Goal: Find specific fact: Find specific fact

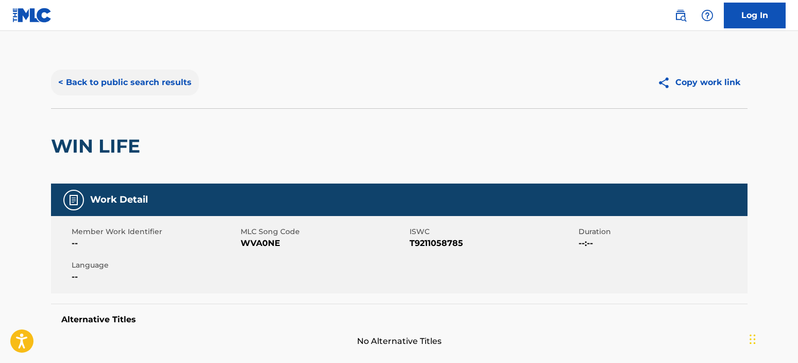
click at [158, 84] on button "< Back to public search results" at bounding box center [125, 83] width 148 height 26
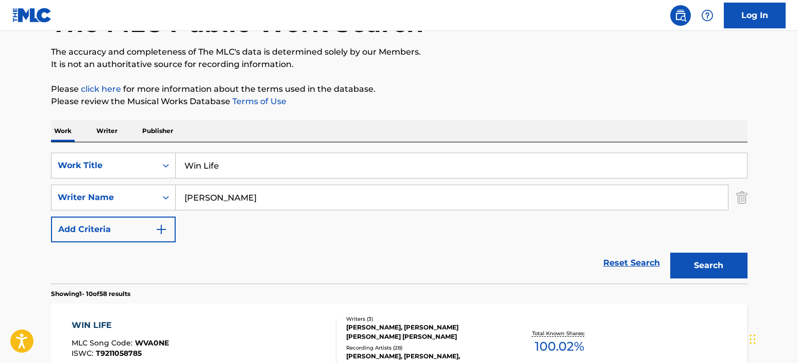
scroll to position [59, 0]
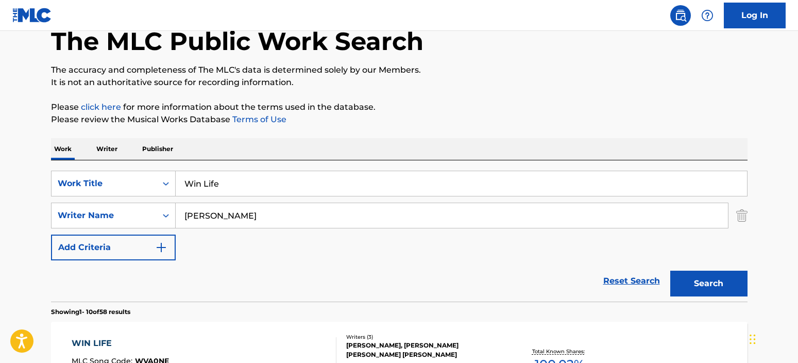
click at [237, 181] on input "Win Life" at bounding box center [462, 183] width 572 height 25
drag, startPoint x: 236, startPoint y: 181, endPoint x: 163, endPoint y: 175, distance: 73.4
click at [163, 175] on div "SearchWithCriteria74929140-03f0-4429-9fb7-2e3d98d2cfae Work Title Win Life" at bounding box center [399, 184] width 697 height 26
paste input "I Believe In Beer"
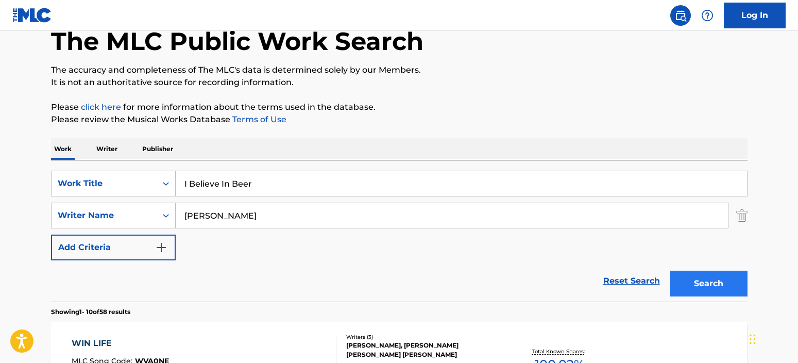
type input "I Believe In Beer"
click at [710, 284] on button "Search" at bounding box center [708, 284] width 77 height 26
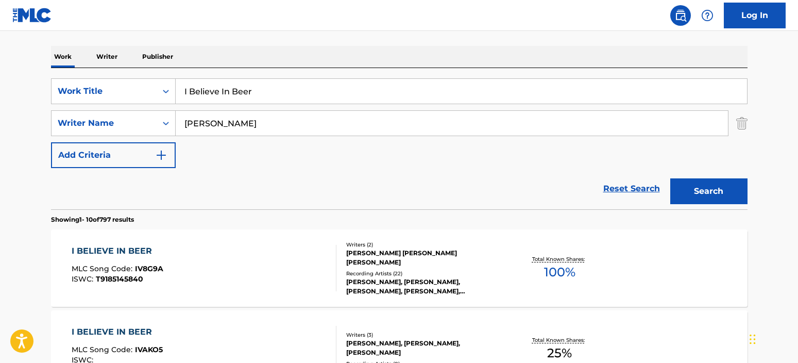
scroll to position [316, 0]
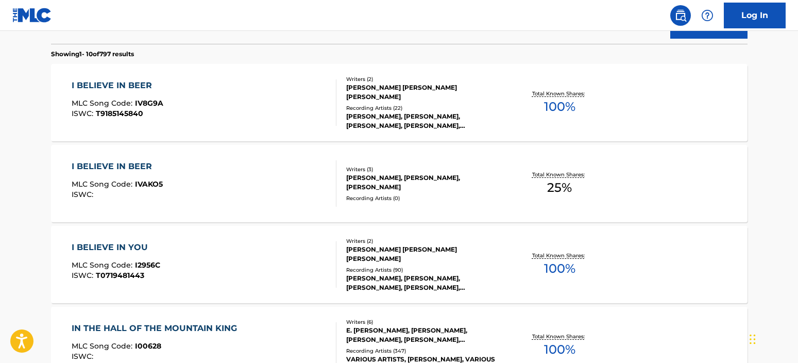
click at [287, 100] on div "I BELIEVE IN BEER MLC Song Code : IV8G9A ISWC : T9185145840" at bounding box center [204, 102] width 265 height 46
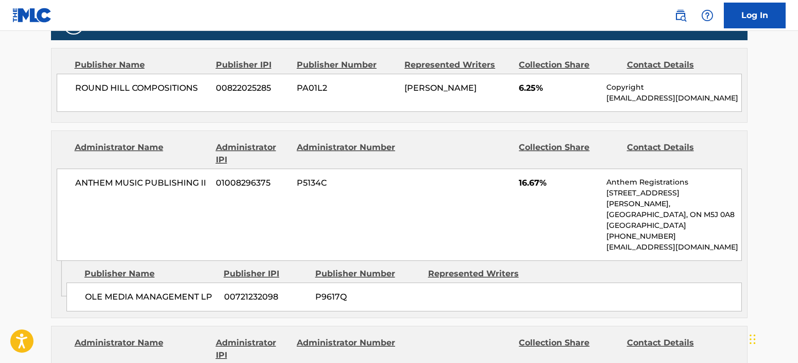
scroll to position [464, 0]
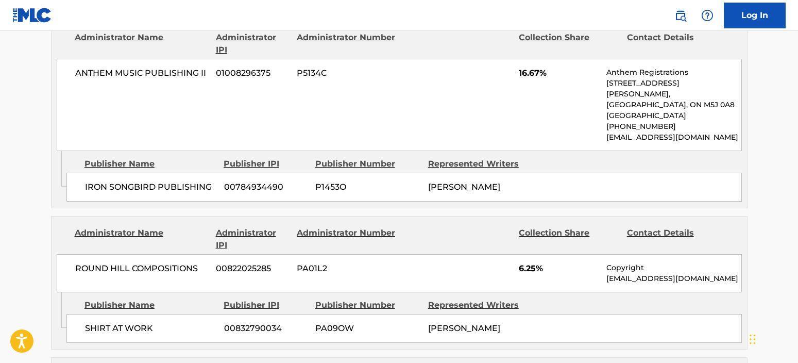
scroll to position [979, 0]
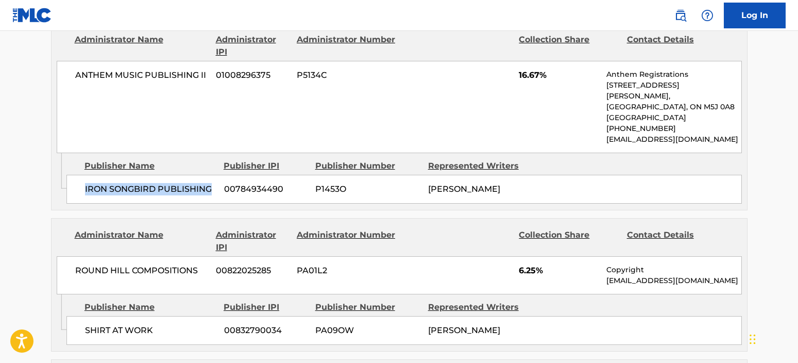
drag, startPoint x: 213, startPoint y: 224, endPoint x: 84, endPoint y: 216, distance: 129.6
click at [84, 204] on div "IRON SONGBIRD PUBLISHING 00784934490 P1453O [PERSON_NAME]" at bounding box center [404, 189] width 676 height 29
copy span "IRON SONGBIRD PUBLISHING"
drag, startPoint x: 200, startPoint y: 117, endPoint x: 203, endPoint y: 100, distance: 17.2
click at [200, 113] on div "ANTHEM MUSIC PUBLISHING II 01008296375 P5134C 16.67% Anthem Registrations [STRE…" at bounding box center [399, 107] width 685 height 92
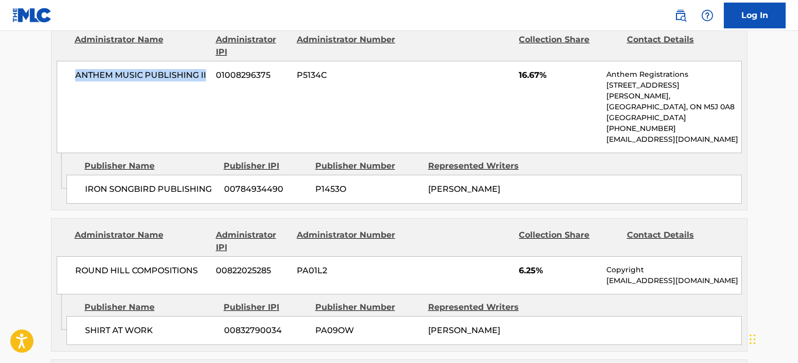
drag, startPoint x: 207, startPoint y: 98, endPoint x: 122, endPoint y: 362, distance: 277.4
click at [78, 81] on span "ANTHEM MUSIC PUBLISHING II" at bounding box center [141, 75] width 133 height 12
copy span "ANTHEM MUSIC PUBLISHING II"
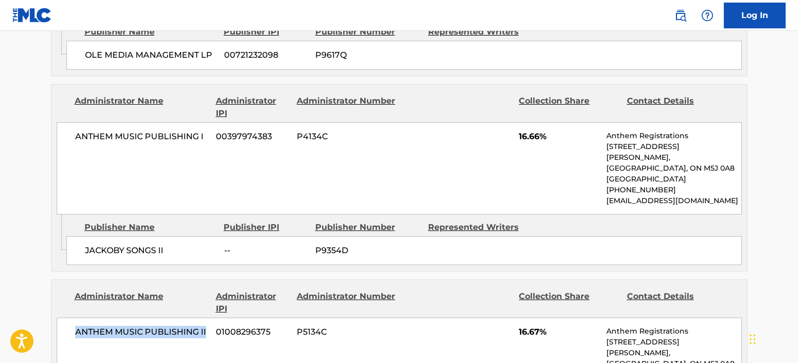
scroll to position [722, 0]
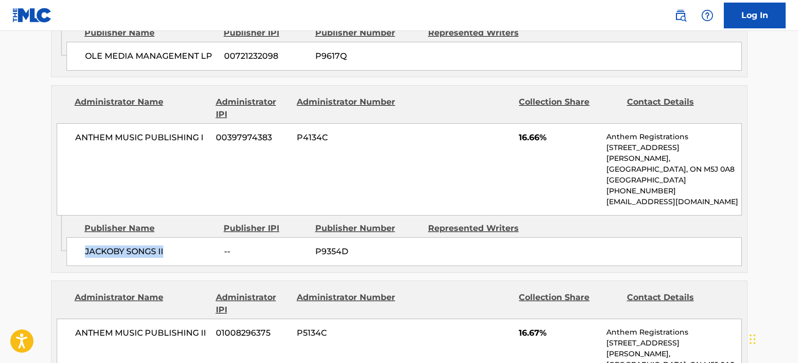
drag, startPoint x: 167, startPoint y: 277, endPoint x: 76, endPoint y: 279, distance: 91.2
click at [76, 266] on div "JACKOBY SONGS II -- P9354D" at bounding box center [404, 251] width 676 height 29
copy span "JACKOBY SONGS II"
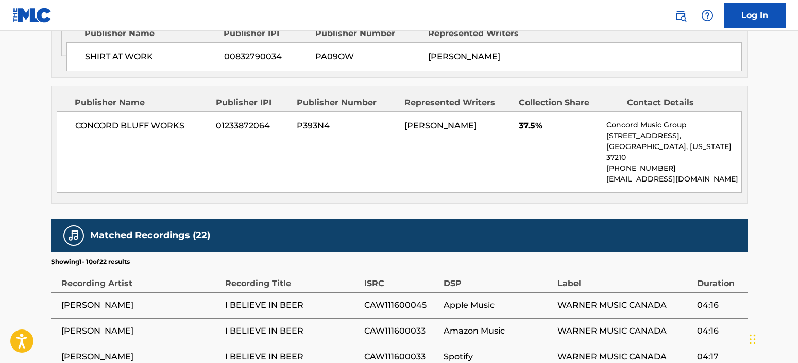
scroll to position [1288, 0]
